Goal: Task Accomplishment & Management: Use online tool/utility

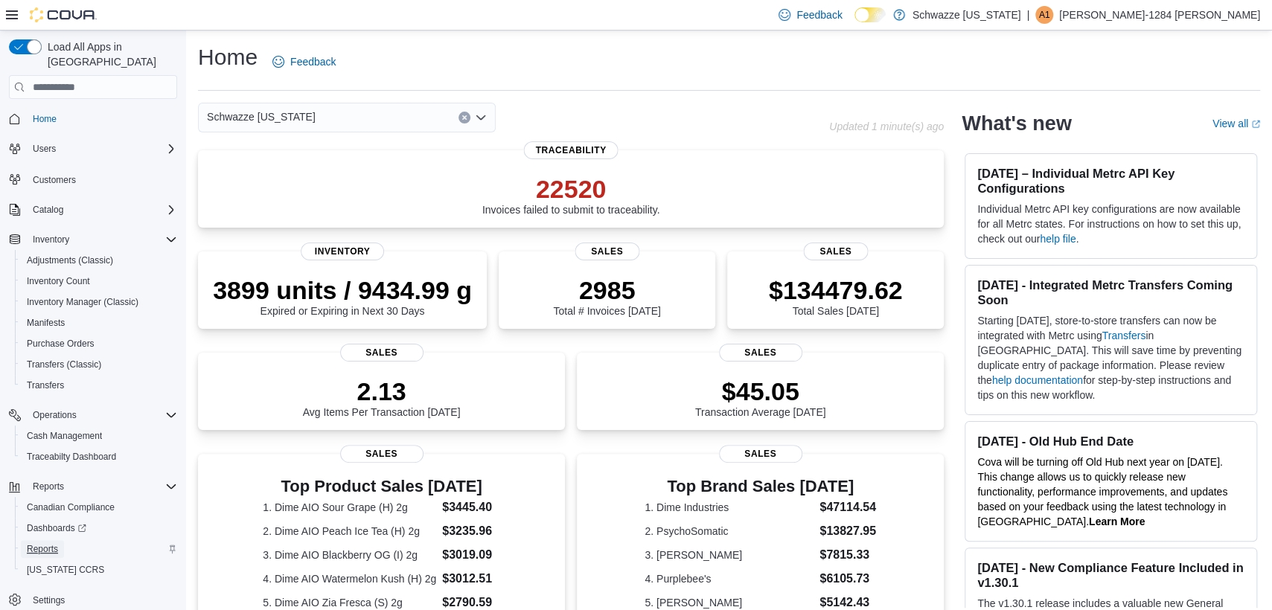
click at [38, 543] on span "Reports" at bounding box center [42, 549] width 31 height 12
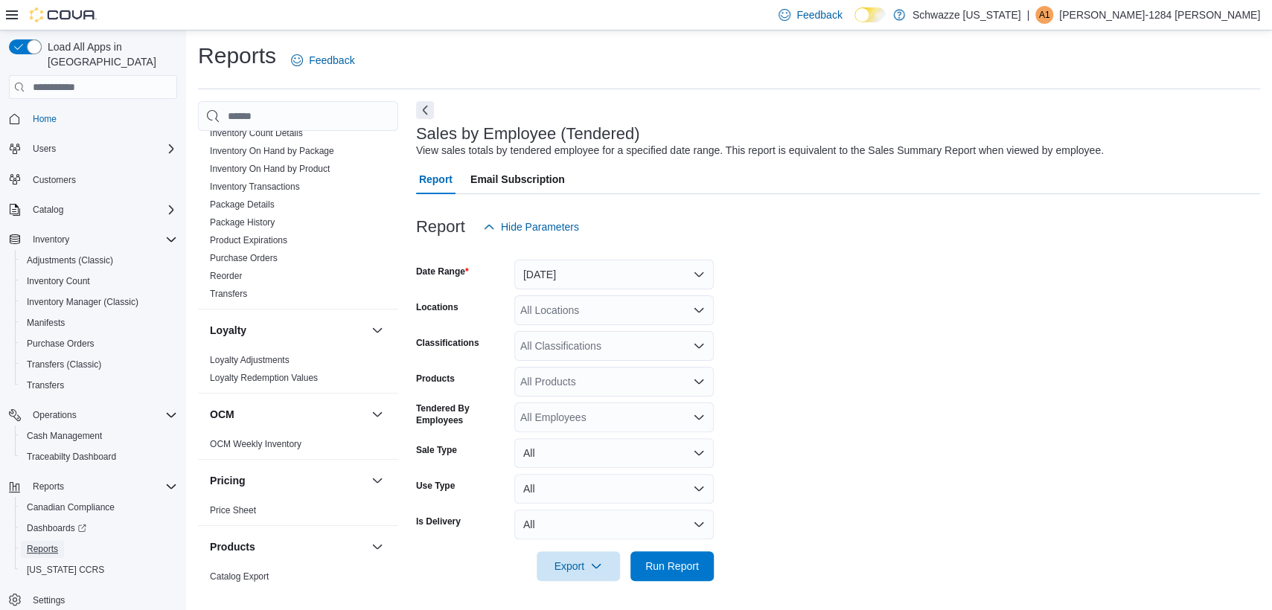
scroll to position [976, 0]
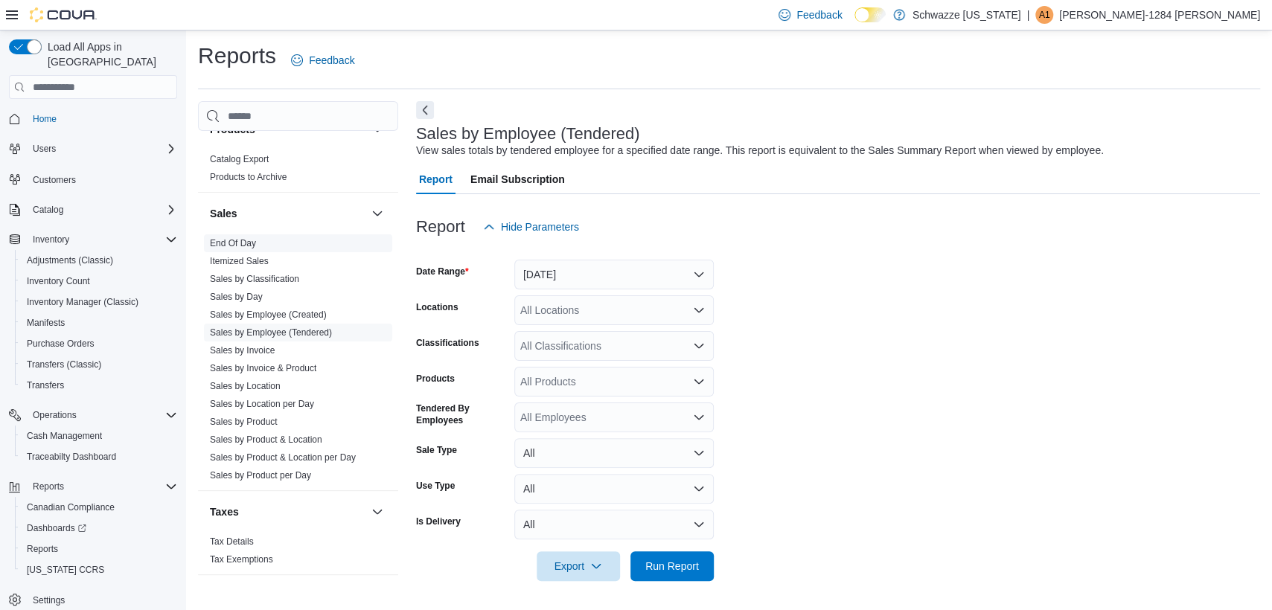
click at [254, 249] on span "End Of Day" at bounding box center [298, 243] width 188 height 18
click at [253, 246] on span "End Of Day" at bounding box center [233, 243] width 46 height 12
click at [253, 243] on link "End Of Day" at bounding box center [233, 243] width 46 height 10
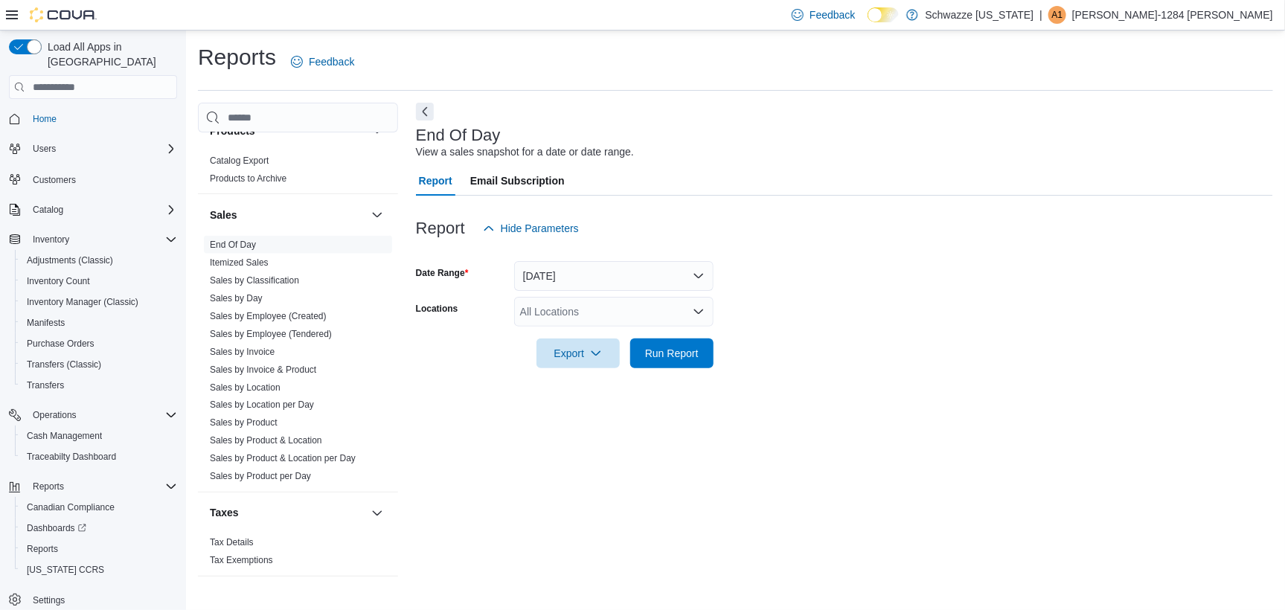
click at [554, 316] on div "All Locations" at bounding box center [613, 312] width 199 height 30
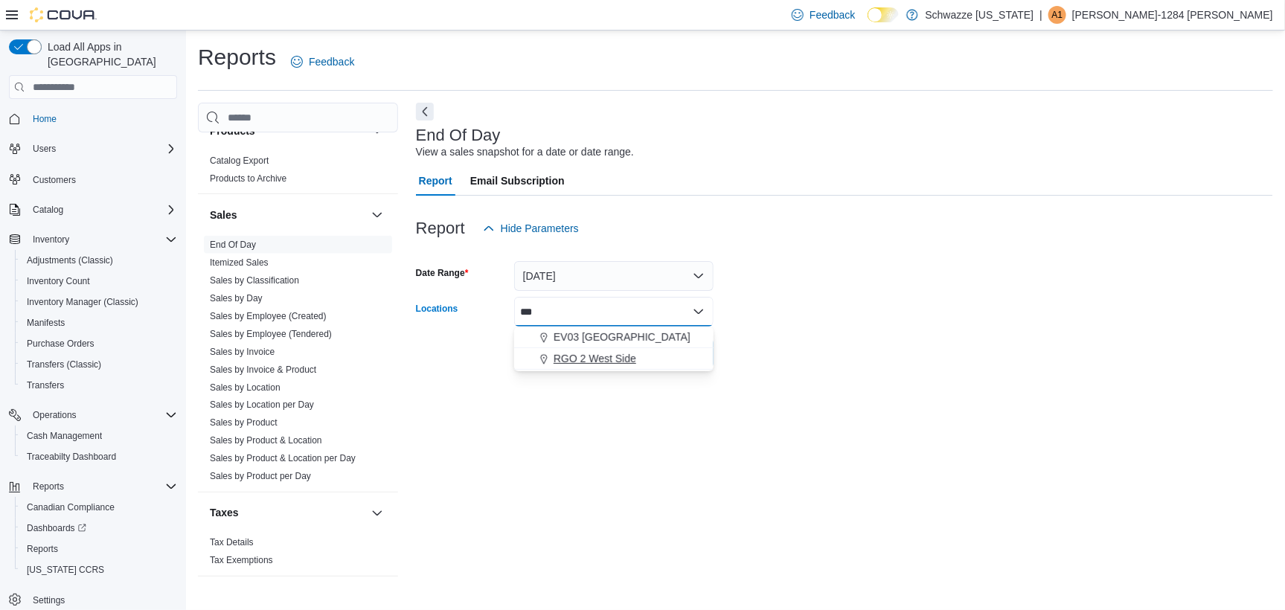
type input "***"
click at [581, 351] on span "RGO 2 West Side" at bounding box center [595, 358] width 83 height 15
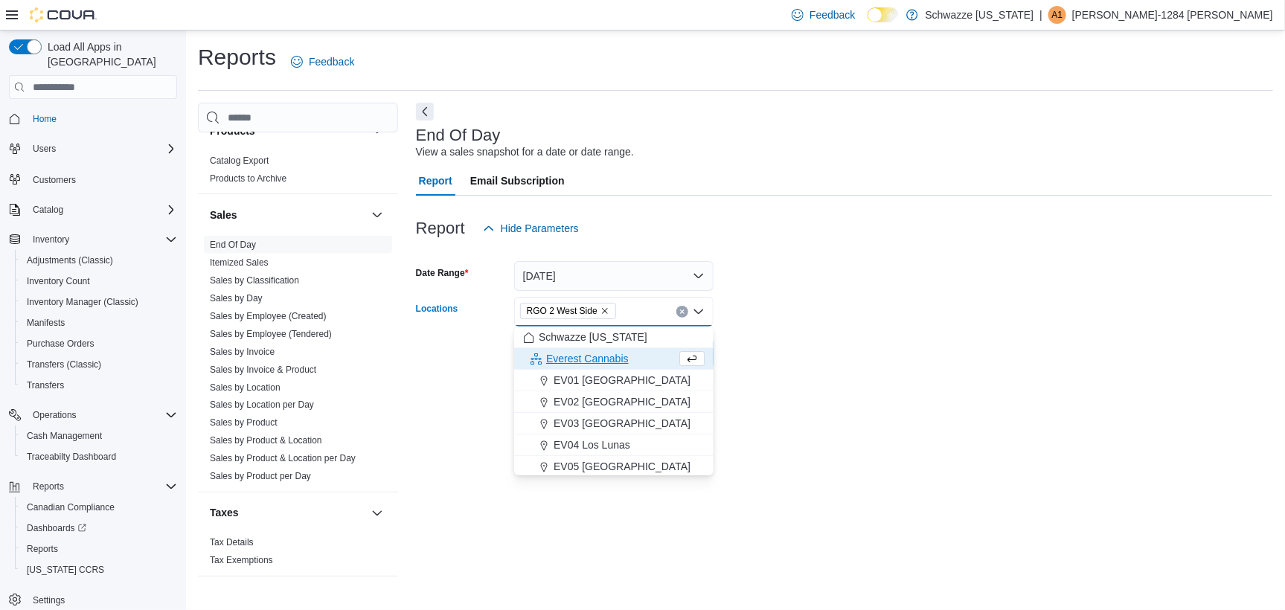
click at [958, 234] on div "Report Hide Parameters" at bounding box center [844, 229] width 857 height 30
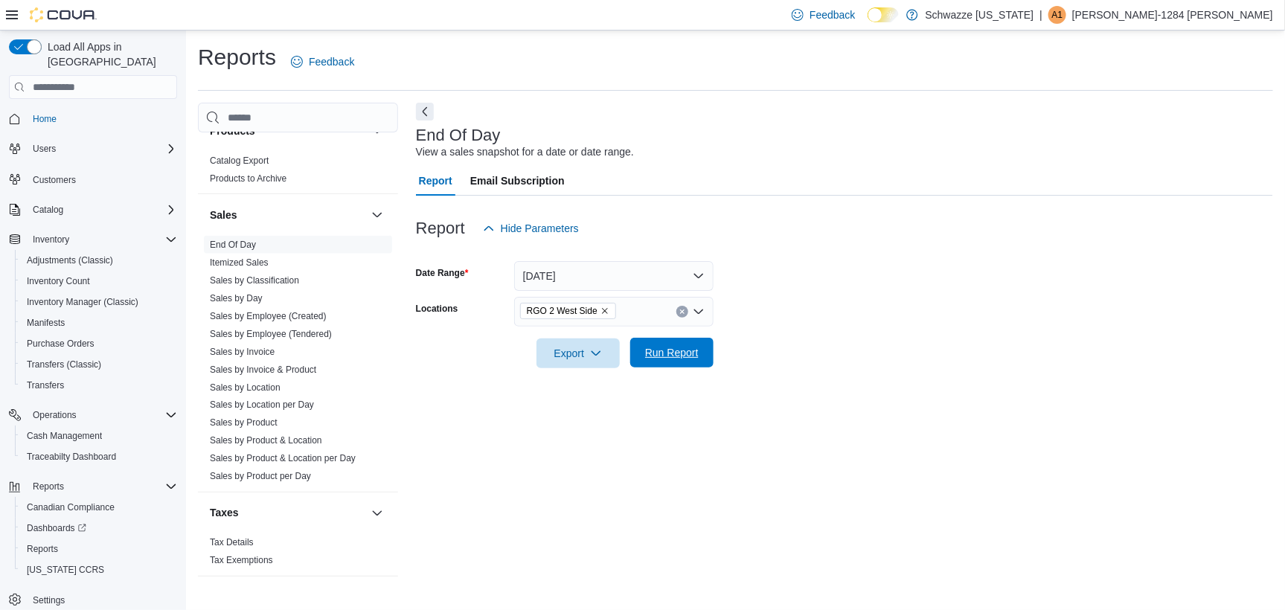
click at [693, 357] on span "Run Report" at bounding box center [672, 352] width 54 height 15
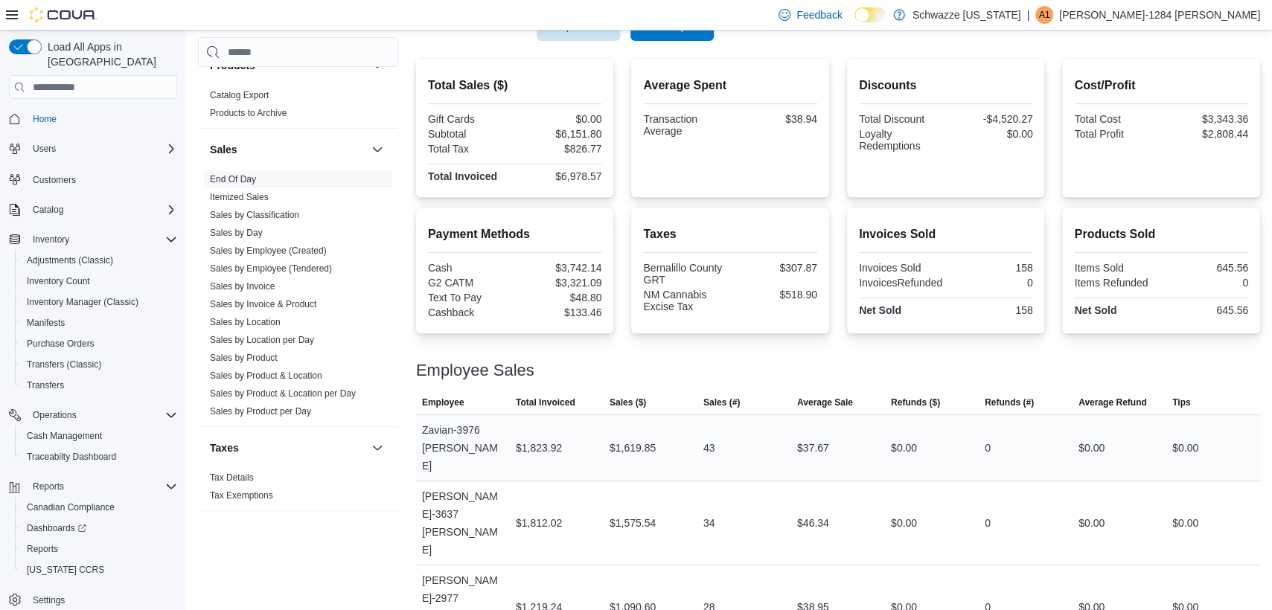
scroll to position [367, 0]
